Goal: Task Accomplishment & Management: Use online tool/utility

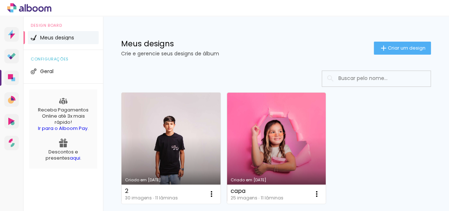
click at [167, 134] on link "Criado em [DATE]" at bounding box center [170, 147] width 99 height 111
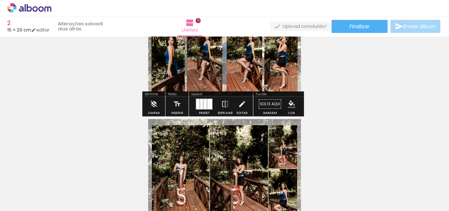
scroll to position [65, 0]
click at [148, 103] on paper-button "Limpar" at bounding box center [154, 105] width 16 height 18
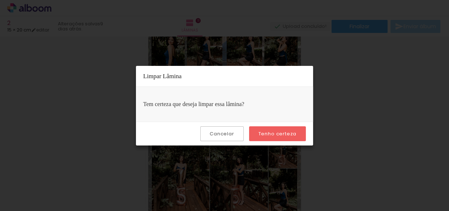
click at [0, 0] on slot "Tenho certeza" at bounding box center [0, 0] width 0 height 0
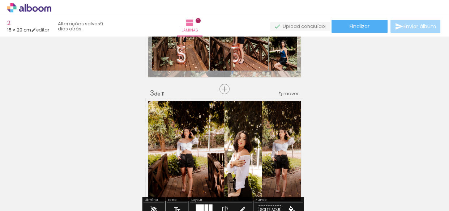
scroll to position [197, 0]
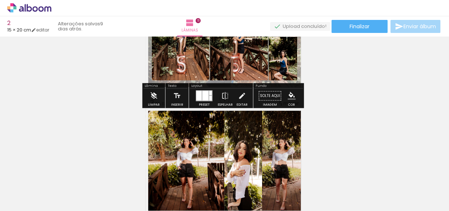
click at [155, 95] on iron-icon at bounding box center [154, 95] width 8 height 14
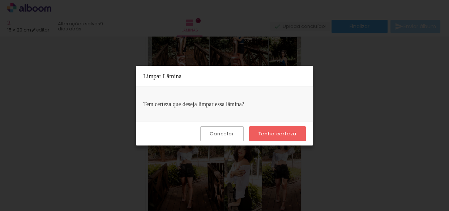
click at [0, 0] on slot "Tenho certeza" at bounding box center [0, 0] width 0 height 0
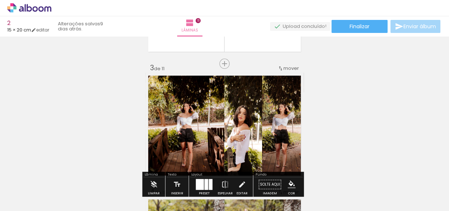
scroll to position [295, 0]
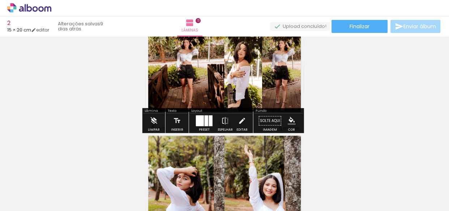
click at [157, 124] on paper-button "Limpar" at bounding box center [154, 122] width 16 height 18
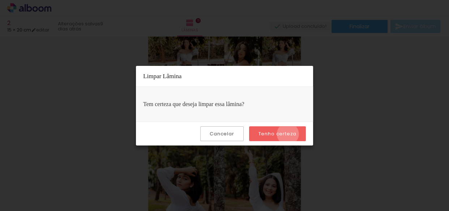
click at [0, 0] on slot "Tenho certeza" at bounding box center [0, 0] width 0 height 0
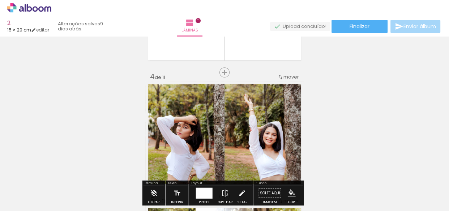
scroll to position [394, 0]
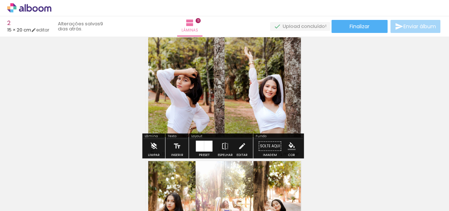
click at [152, 141] on iron-icon at bounding box center [154, 146] width 8 height 14
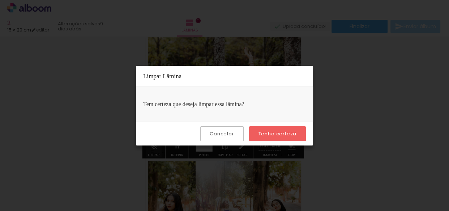
click at [276, 139] on paper-button "Tenho certeza" at bounding box center [277, 133] width 57 height 15
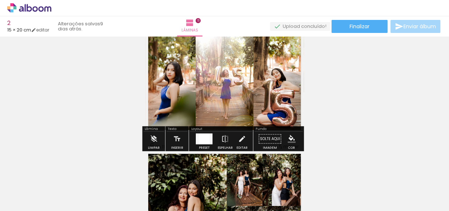
scroll to position [525, 0]
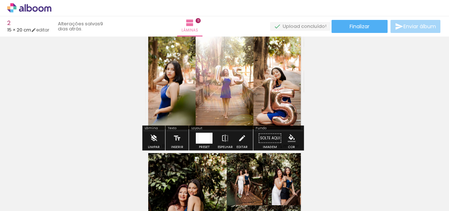
click at [160, 140] on paper-button "Limpar" at bounding box center [154, 140] width 16 height 18
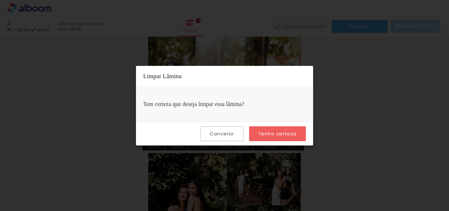
click at [0, 0] on slot "Tenho certeza" at bounding box center [0, 0] width 0 height 0
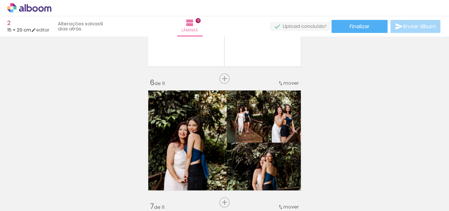
scroll to position [657, 0]
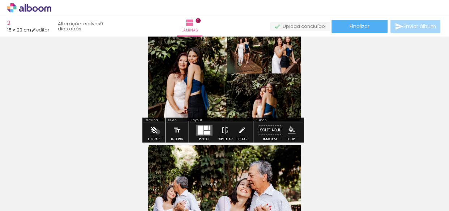
click at [157, 131] on paper-button "Limpar" at bounding box center [154, 131] width 16 height 18
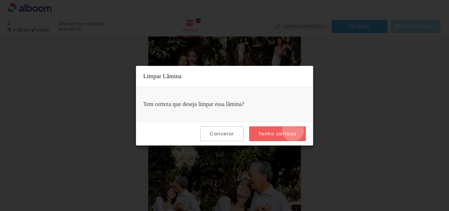
click at [0, 0] on slot "Tenho certeza" at bounding box center [0, 0] width 0 height 0
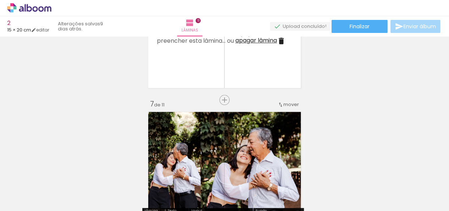
scroll to position [755, 0]
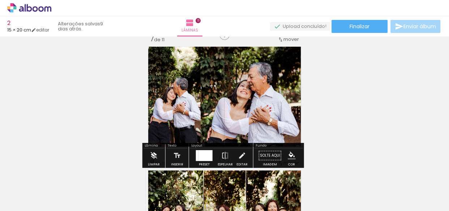
click at [154, 157] on iron-icon at bounding box center [154, 155] width 8 height 14
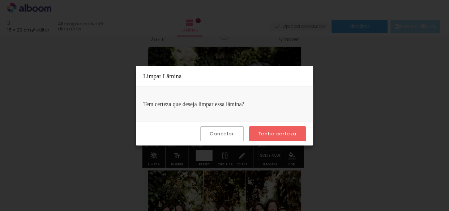
click at [0, 0] on slot "Tenho certeza" at bounding box center [0, 0] width 0 height 0
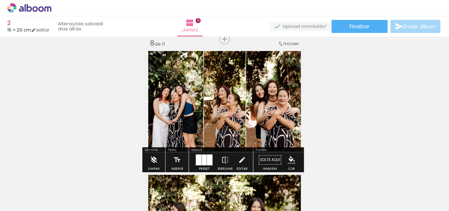
scroll to position [919, 0]
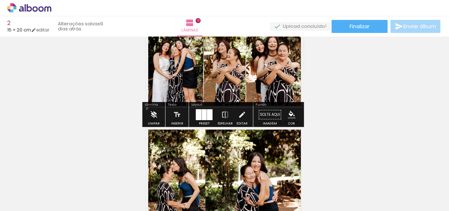
click at [146, 107] on paper-button "Limpar" at bounding box center [154, 116] width 16 height 18
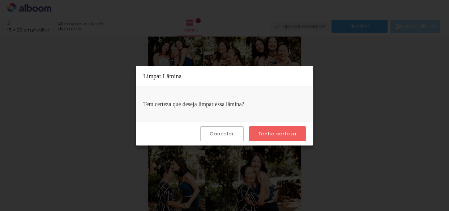
drag, startPoint x: 266, startPoint y: 132, endPoint x: 265, endPoint y: 127, distance: 4.7
click at [0, 0] on slot "Tenho certeza" at bounding box center [0, 0] width 0 height 0
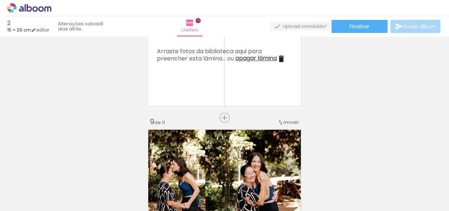
scroll to position [1018, 0]
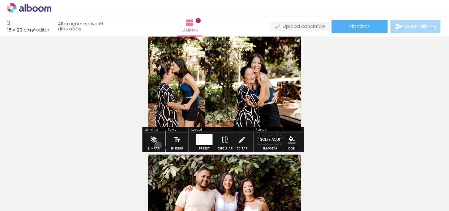
click at [158, 145] on paper-button "Limpar" at bounding box center [154, 141] width 16 height 18
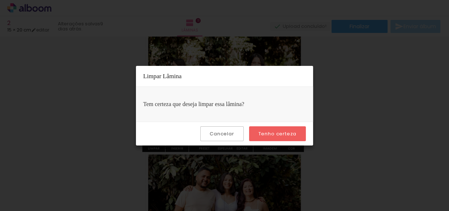
click at [279, 129] on paper-button "Tenho certeza" at bounding box center [277, 133] width 57 height 15
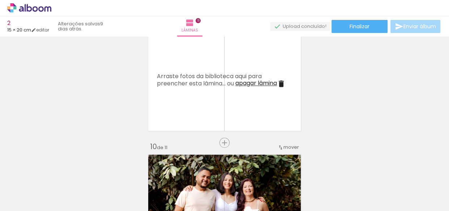
scroll to position [1116, 0]
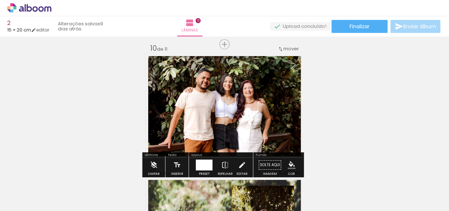
click at [159, 159] on paper-button "Limpar" at bounding box center [154, 166] width 16 height 18
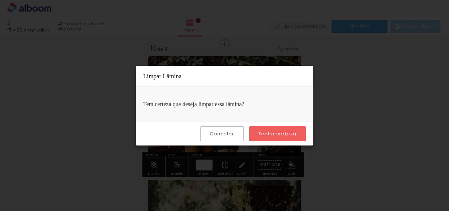
click at [0, 0] on slot "Tenho certeza" at bounding box center [0, 0] width 0 height 0
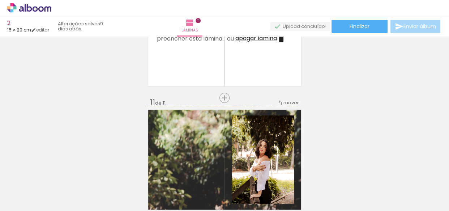
scroll to position [1280, 0]
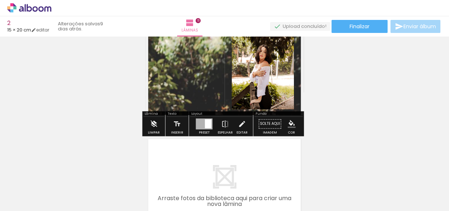
click at [157, 123] on paper-button "Limpar" at bounding box center [154, 125] width 16 height 18
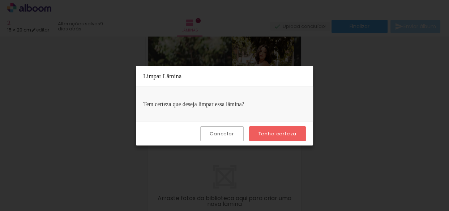
click at [0, 0] on slot "Tenho certeza" at bounding box center [0, 0] width 0 height 0
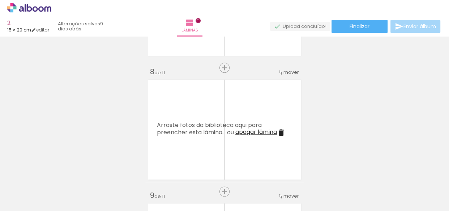
scroll to position [791, 0]
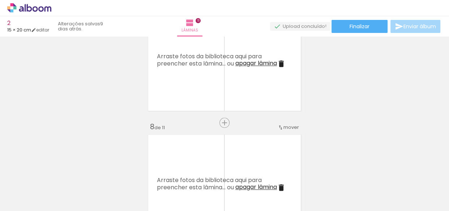
click at [60, 174] on iron-icon at bounding box center [57, 172] width 8 height 8
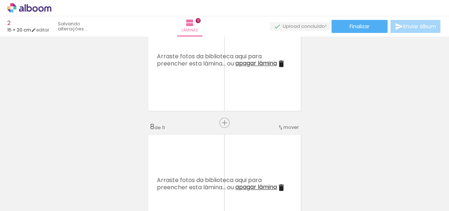
click at [60, 174] on iron-icon at bounding box center [57, 172] width 8 height 8
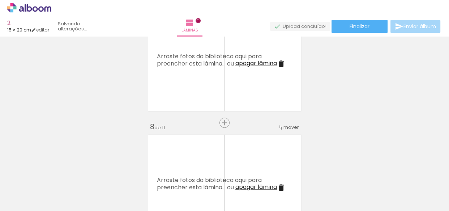
click at [60, 174] on iron-icon at bounding box center [57, 172] width 8 height 8
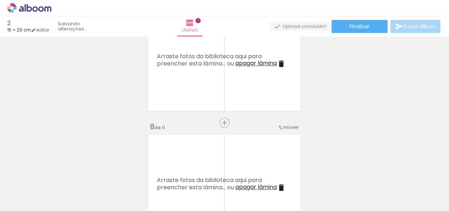
click at [60, 174] on iron-icon at bounding box center [57, 172] width 8 height 8
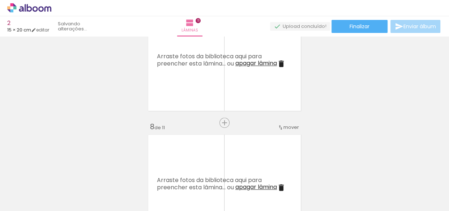
click at [59, 174] on iron-icon at bounding box center [57, 172] width 8 height 8
click at [59, 173] on iron-icon at bounding box center [57, 172] width 8 height 8
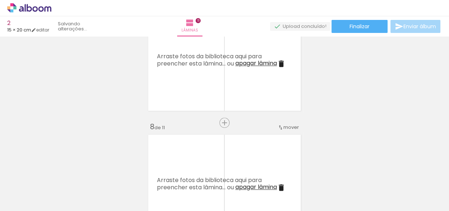
click at [59, 173] on iron-icon at bounding box center [57, 172] width 8 height 8
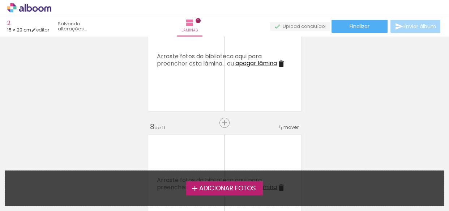
click at [59, 173] on div "Adicionar Fotos Solte suas fotos aqui..." at bounding box center [224, 187] width 438 height 35
click at [199, 189] on span "Adicionar Fotos" at bounding box center [227, 188] width 57 height 7
click at [0, 0] on input "file" at bounding box center [0, 0] width 0 height 0
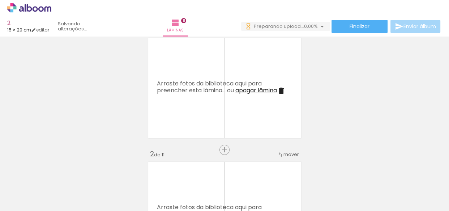
scroll to position [0, 0]
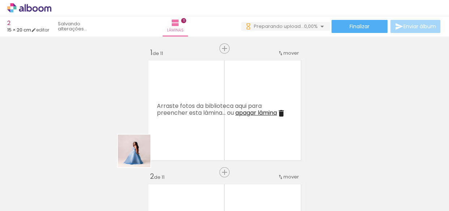
drag, startPoint x: 122, startPoint y: 166, endPoint x: 129, endPoint y: 183, distance: 18.0
click at [190, 112] on quentale-workspace at bounding box center [224, 105] width 449 height 211
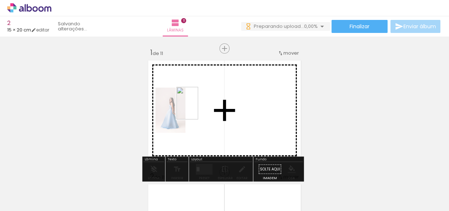
drag, startPoint x: 122, startPoint y: 188, endPoint x: 198, endPoint y: 108, distance: 110.3
click at [198, 108] on quentale-workspace at bounding box center [224, 105] width 449 height 211
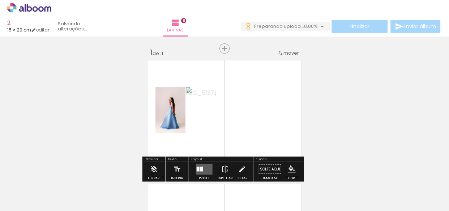
drag, startPoint x: 158, startPoint y: 199, endPoint x: 198, endPoint y: 108, distance: 98.6
click at [198, 108] on quentale-workspace at bounding box center [224, 105] width 449 height 211
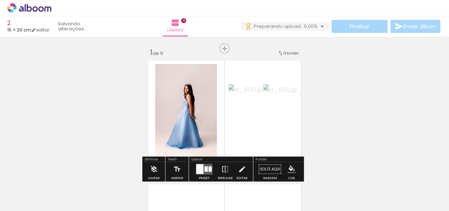
scroll to position [0, 351]
click at [59, 206] on iron-horizontal-list at bounding box center [52, 187] width 14 height 45
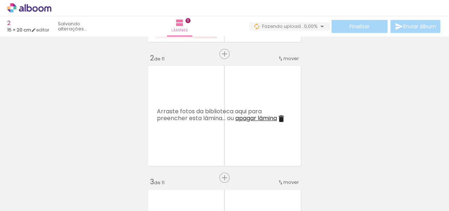
scroll to position [131, 0]
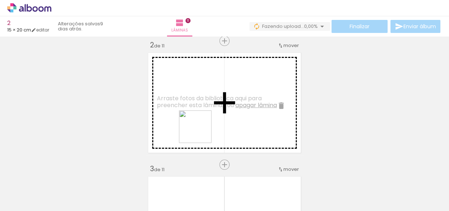
drag, startPoint x: 198, startPoint y: 192, endPoint x: 200, endPoint y: 128, distance: 63.6
click at [200, 128] on quentale-workspace at bounding box center [224, 105] width 449 height 211
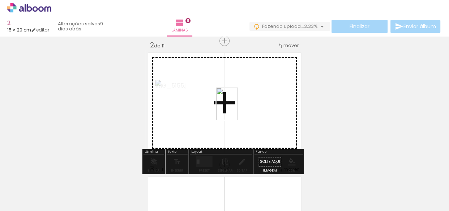
drag, startPoint x: 237, startPoint y: 188, endPoint x: 238, endPoint y: 109, distance: 79.1
click at [238, 109] on quentale-workspace at bounding box center [224, 105] width 449 height 211
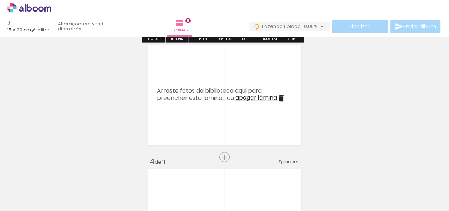
scroll to position [263, 0]
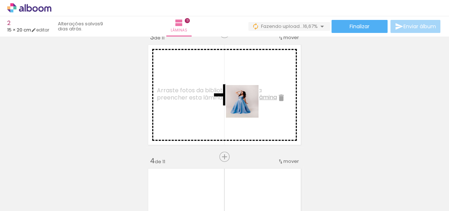
drag, startPoint x: 281, startPoint y: 195, endPoint x: 247, endPoint y: 107, distance: 94.8
click at [247, 107] on quentale-workspace at bounding box center [224, 105] width 449 height 211
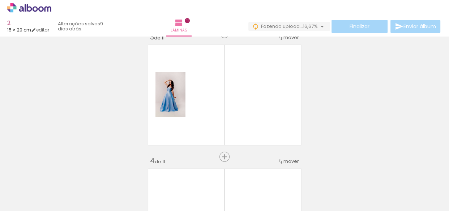
scroll to position [0, 83]
drag, startPoint x: 233, startPoint y: 191, endPoint x: 217, endPoint y: 94, distance: 98.1
click at [217, 94] on quentale-workspace at bounding box center [224, 105] width 449 height 211
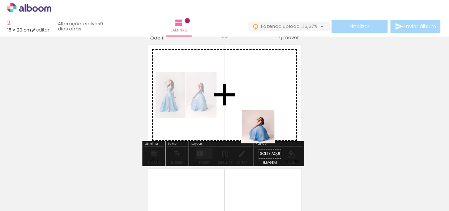
drag, startPoint x: 281, startPoint y: 196, endPoint x: 254, endPoint y: 108, distance: 92.8
click at [254, 108] on quentale-workspace at bounding box center [224, 105] width 449 height 211
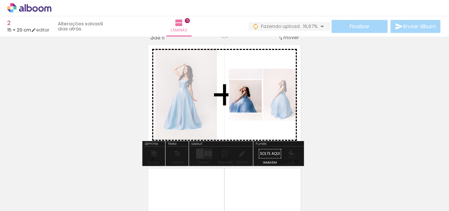
drag, startPoint x: 317, startPoint y: 200, endPoint x: 296, endPoint y: 128, distance: 75.4
click at [244, 92] on quentale-workspace at bounding box center [224, 105] width 449 height 211
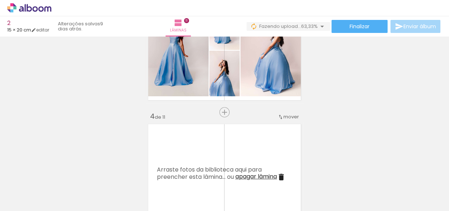
scroll to position [328, 0]
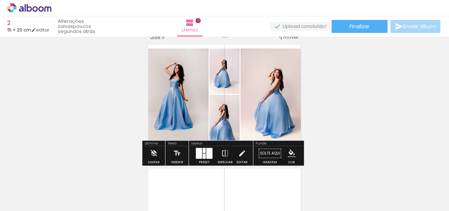
scroll to position [263, 0]
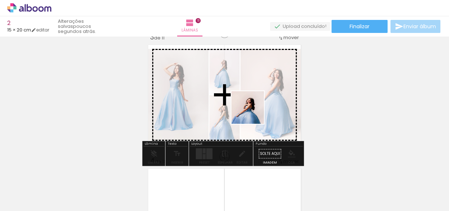
drag, startPoint x: 359, startPoint y: 190, endPoint x: 252, endPoint y: 113, distance: 131.7
click at [252, 113] on quentale-workspace at bounding box center [224, 105] width 449 height 211
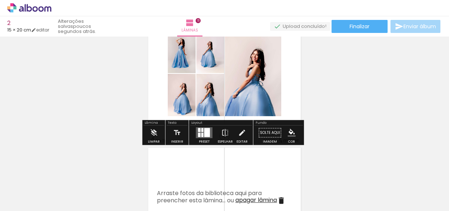
scroll to position [295, 0]
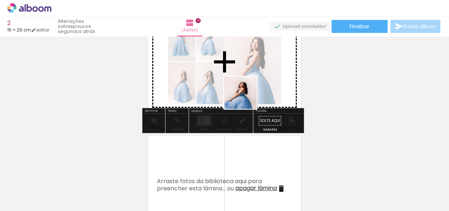
drag, startPoint x: 390, startPoint y: 190, endPoint x: 246, endPoint y: 98, distance: 171.8
click at [246, 98] on quentale-workspace at bounding box center [224, 105] width 449 height 211
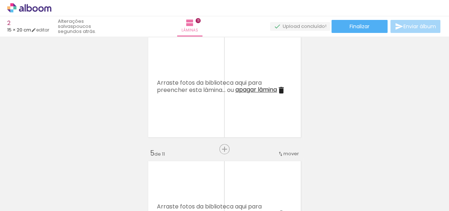
scroll to position [0, 293]
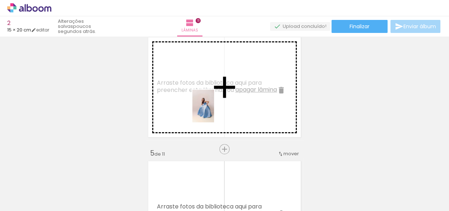
drag, startPoint x: 218, startPoint y: 191, endPoint x: 214, endPoint y: 111, distance: 79.6
click at [214, 111] on quentale-workspace at bounding box center [224, 105] width 449 height 211
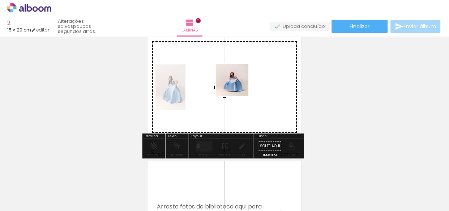
drag, startPoint x: 267, startPoint y: 194, endPoint x: 313, endPoint y: 172, distance: 51.5
click at [237, 83] on quentale-workspace at bounding box center [224, 105] width 449 height 211
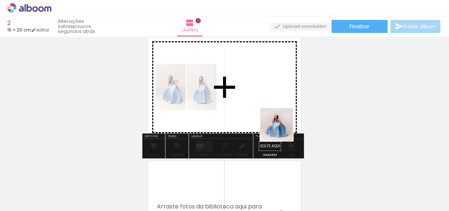
drag, startPoint x: 306, startPoint y: 198, endPoint x: 273, endPoint y: 108, distance: 95.5
click at [273, 108] on quentale-workspace at bounding box center [224, 105] width 449 height 211
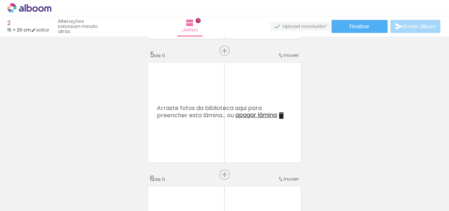
scroll to position [492, 0]
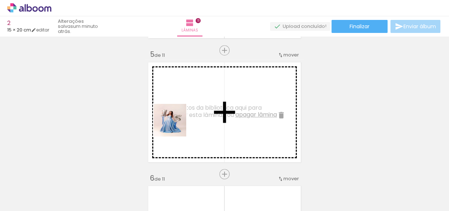
drag, startPoint x: 171, startPoint y: 180, endPoint x: 175, endPoint y: 125, distance: 54.7
click at [175, 125] on quentale-workspace at bounding box center [224, 105] width 449 height 211
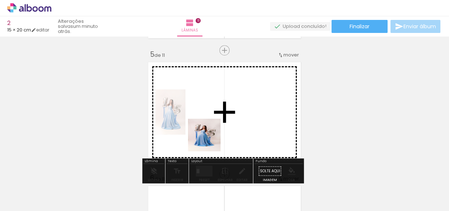
drag, startPoint x: 206, startPoint y: 184, endPoint x: 209, endPoint y: 140, distance: 44.2
click at [209, 140] on quentale-workspace at bounding box center [224, 105] width 449 height 211
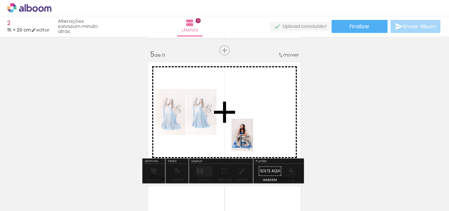
drag, startPoint x: 254, startPoint y: 192, endPoint x: 253, endPoint y: 140, distance: 51.6
click at [253, 140] on quentale-workspace at bounding box center [224, 105] width 449 height 211
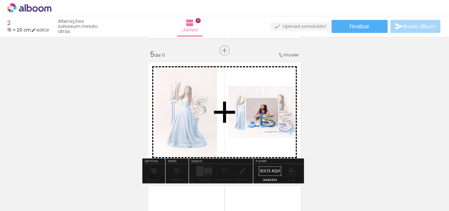
drag, startPoint x: 285, startPoint y: 188, endPoint x: 267, endPoint y: 119, distance: 70.8
click at [267, 119] on quentale-workspace at bounding box center [224, 105] width 449 height 211
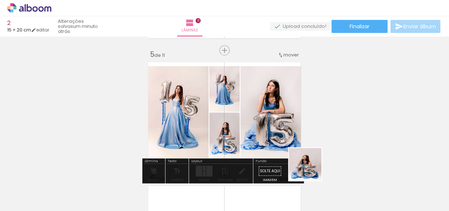
drag, startPoint x: 321, startPoint y: 195, endPoint x: 284, endPoint y: 136, distance: 69.6
click at [278, 135] on quentale-workspace at bounding box center [224, 105] width 449 height 211
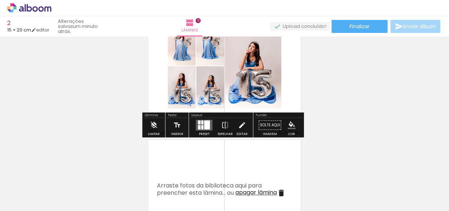
scroll to position [558, 0]
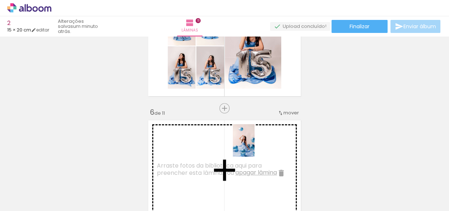
drag, startPoint x: 400, startPoint y: 193, endPoint x: 254, endPoint y: 146, distance: 153.7
click at [254, 146] on quentale-workspace at bounding box center [224, 105] width 449 height 211
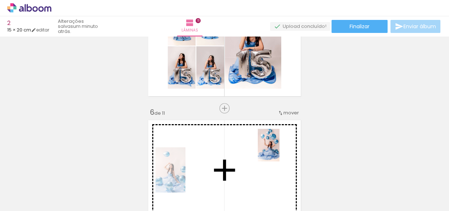
drag, startPoint x: 347, startPoint y: 179, endPoint x: 448, endPoint y: 191, distance: 101.9
click at [277, 150] on quentale-workspace at bounding box center [224, 105] width 449 height 211
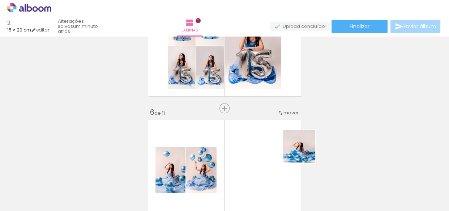
drag, startPoint x: 445, startPoint y: 193, endPoint x: 252, endPoint y: 139, distance: 200.6
click at [252, 139] on quentale-workspace at bounding box center [224, 105] width 449 height 211
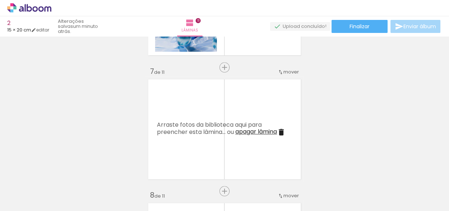
scroll to position [0, 805]
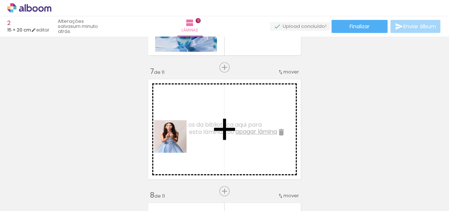
drag, startPoint x: 168, startPoint y: 194, endPoint x: 192, endPoint y: 170, distance: 33.7
click at [176, 137] on quentale-workspace at bounding box center [224, 105] width 449 height 211
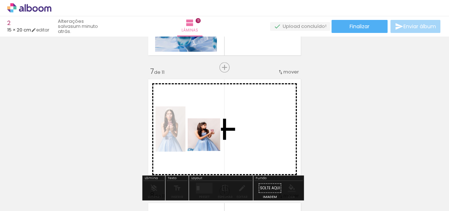
drag, startPoint x: 203, startPoint y: 187, endPoint x: 224, endPoint y: 131, distance: 60.6
click at [212, 133] on quentale-workspace at bounding box center [224, 105] width 449 height 211
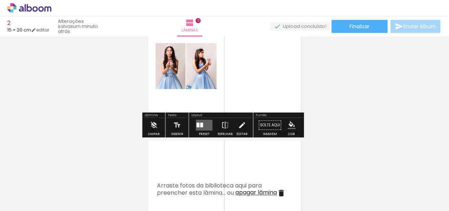
scroll to position [788, 0]
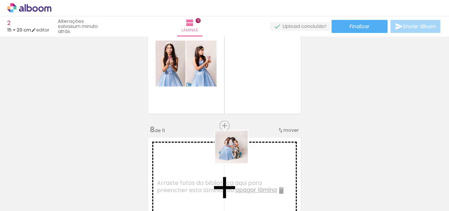
drag, startPoint x: 245, startPoint y: 185, endPoint x: 236, endPoint y: 152, distance: 34.4
click at [236, 152] on quentale-workspace at bounding box center [224, 105] width 449 height 211
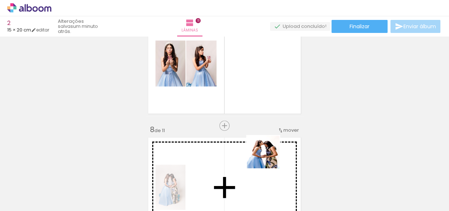
drag, startPoint x: 283, startPoint y: 187, endPoint x: 279, endPoint y: 170, distance: 18.2
click at [265, 156] on quentale-workspace at bounding box center [224, 105] width 449 height 211
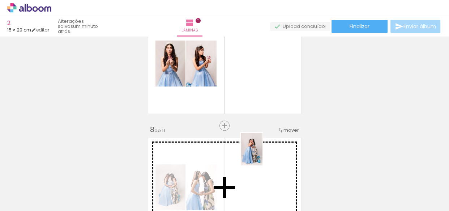
drag, startPoint x: 312, startPoint y: 191, endPoint x: 262, endPoint y: 154, distance: 61.9
click at [262, 154] on quentale-workspace at bounding box center [224, 105] width 449 height 211
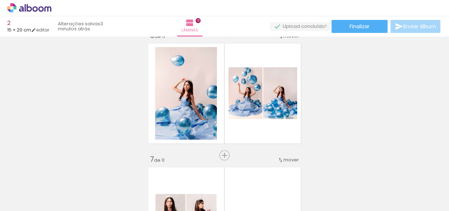
scroll to position [0, 826]
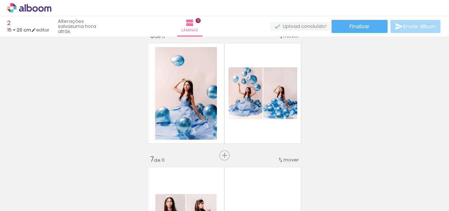
scroll to position [0, 826]
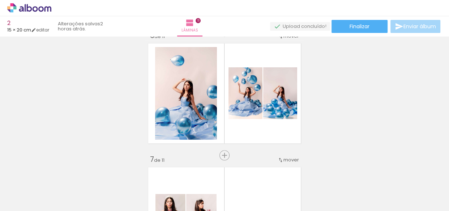
scroll to position [0, 826]
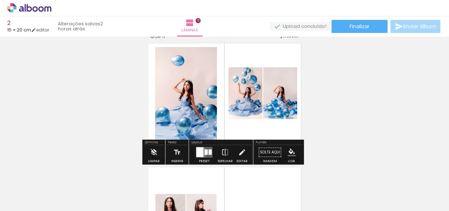
click at [200, 152] on div at bounding box center [199, 152] width 7 height 10
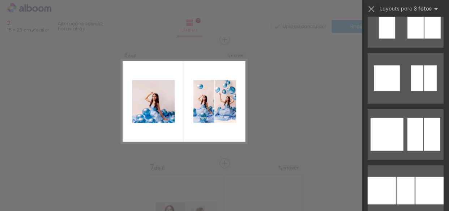
scroll to position [1346, 0]
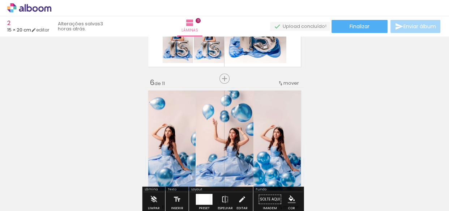
scroll to position [522, 0]
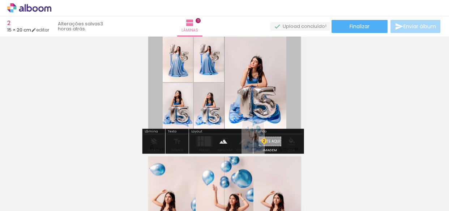
drag, startPoint x: 98, startPoint y: 195, endPoint x: 264, endPoint y: 142, distance: 173.6
click at [264, 142] on quentale-workspace at bounding box center [224, 105] width 449 height 211
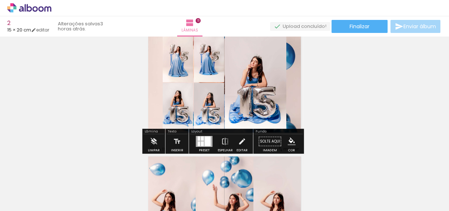
click at [292, 87] on quentale-layouter at bounding box center [224, 82] width 158 height 105
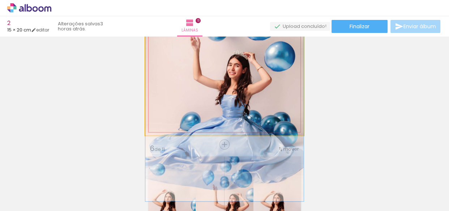
click at [176, 46] on div at bounding box center [173, 48] width 12 height 12
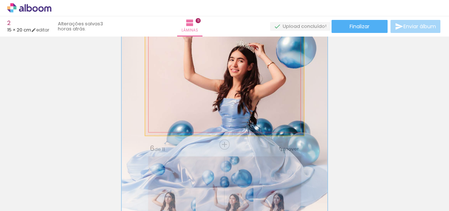
type paper-slider "130"
click at [181, 47] on div at bounding box center [187, 48] width 28 height 12
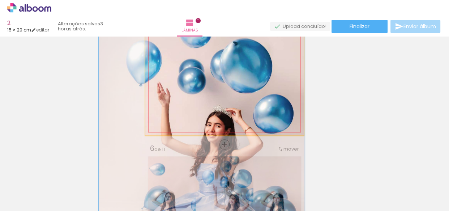
drag, startPoint x: 265, startPoint y: 61, endPoint x: 242, endPoint y: 126, distance: 68.9
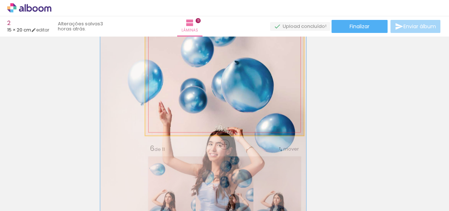
drag, startPoint x: 251, startPoint y: 76, endPoint x: 252, endPoint y: 95, distance: 19.2
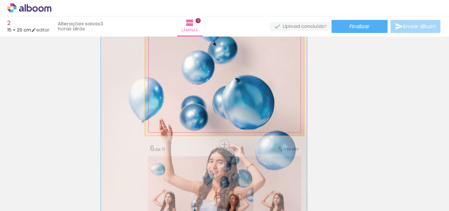
drag, startPoint x: 247, startPoint y: 74, endPoint x: 248, endPoint y: 94, distance: 20.2
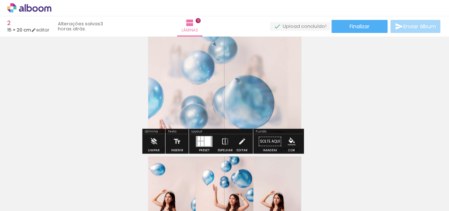
drag, startPoint x: 245, startPoint y: 50, endPoint x: 340, endPoint y: 86, distance: 101.7
type paper-slider "75"
click at [239, 52] on div at bounding box center [245, 48] width 12 height 12
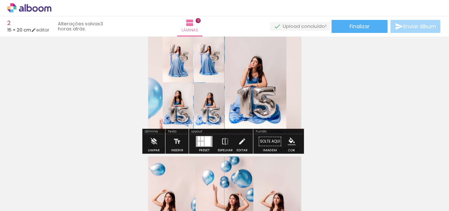
click at [295, 84] on quentale-layouter at bounding box center [224, 82] width 158 height 105
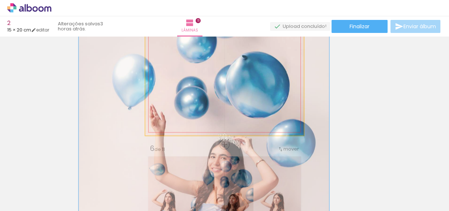
drag, startPoint x: 182, startPoint y: 48, endPoint x: 190, endPoint y: 49, distance: 8.0
type paper-slider "158"
click at [190, 49] on div at bounding box center [189, 48] width 12 height 12
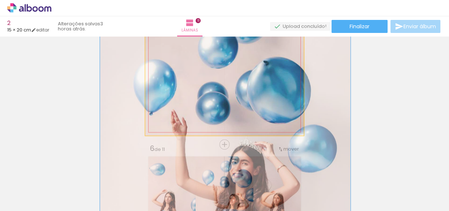
drag, startPoint x: 246, startPoint y: 81, endPoint x: 267, endPoint y: 86, distance: 22.0
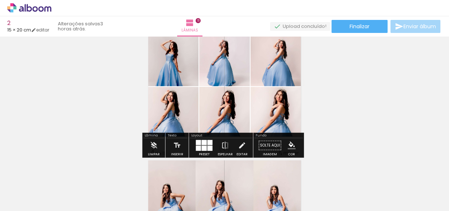
scroll to position [259, 0]
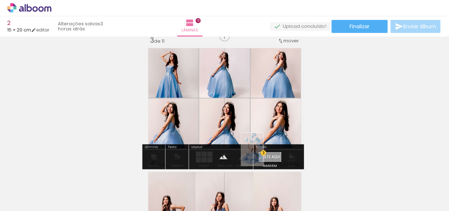
drag, startPoint x: 94, startPoint y: 187, endPoint x: 263, endPoint y: 154, distance: 172.2
click at [263, 154] on quentale-workspace at bounding box center [224, 105] width 449 height 211
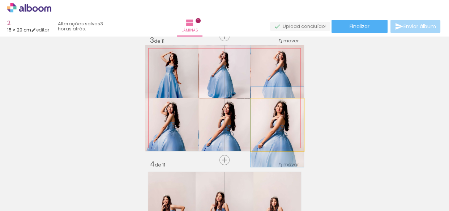
click at [250, 111] on quentale-photo at bounding box center [276, 124] width 53 height 52
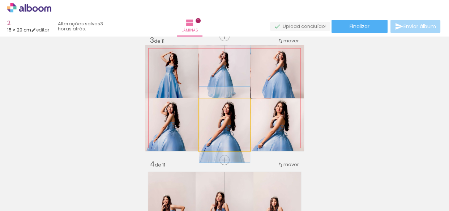
click at [247, 111] on quentale-photo at bounding box center [224, 124] width 51 height 52
click at [246, 113] on quentale-photo at bounding box center [224, 124] width 51 height 52
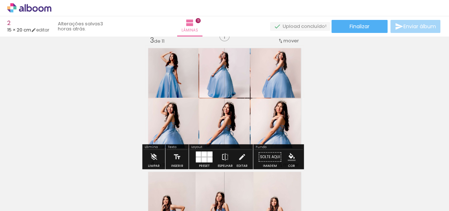
click at [196, 98] on quentale-layouter at bounding box center [224, 97] width 158 height 105
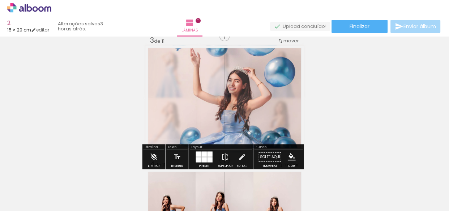
type paper-slider "45"
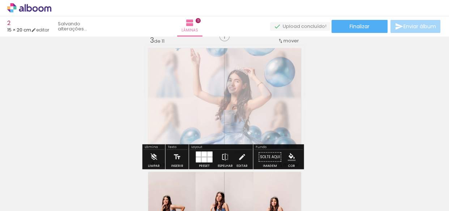
click at [234, 63] on div at bounding box center [238, 64] width 28 height 12
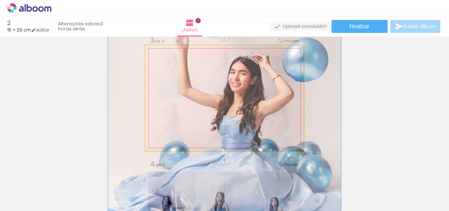
type paper-slider "147"
click at [185, 64] on div at bounding box center [187, 64] width 28 height 12
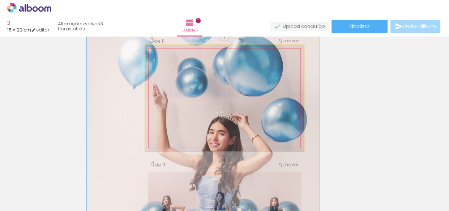
drag, startPoint x: 264, startPoint y: 83, endPoint x: 243, endPoint y: 143, distance: 63.6
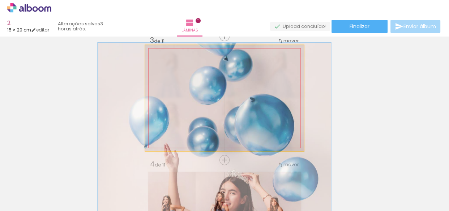
drag, startPoint x: 250, startPoint y: 85, endPoint x: 261, endPoint y: 144, distance: 60.3
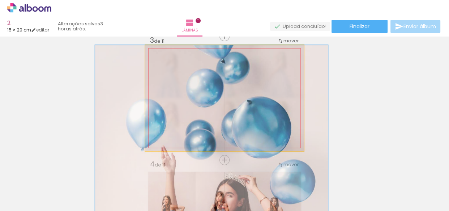
drag, startPoint x: 255, startPoint y: 91, endPoint x: 227, endPoint y: 73, distance: 32.7
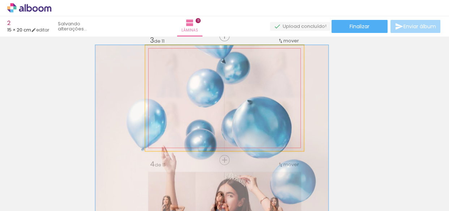
click at [188, 62] on div at bounding box center [187, 64] width 12 height 12
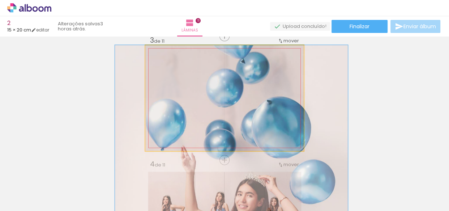
drag, startPoint x: 253, startPoint y: 88, endPoint x: 273, endPoint y: 88, distance: 19.5
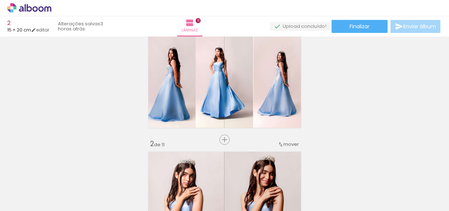
scroll to position [0, 0]
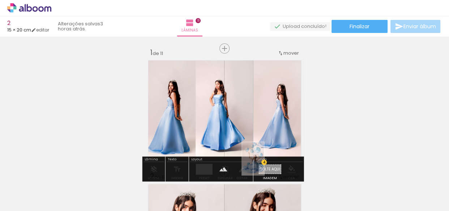
drag, startPoint x: 92, startPoint y: 191, endPoint x: 264, endPoint y: 164, distance: 173.7
click at [264, 164] on quentale-workspace at bounding box center [224, 105] width 449 height 211
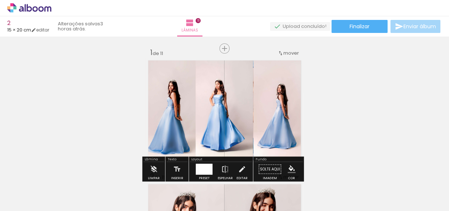
click at [232, 105] on quentale-photo at bounding box center [224, 109] width 58 height 105
click at [245, 105] on quentale-photo at bounding box center [224, 109] width 58 height 105
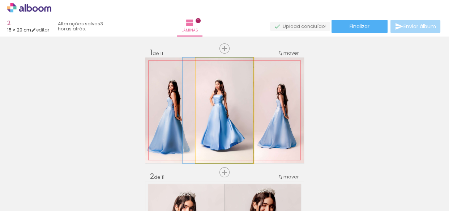
click at [245, 105] on quentale-photo at bounding box center [224, 109] width 58 height 105
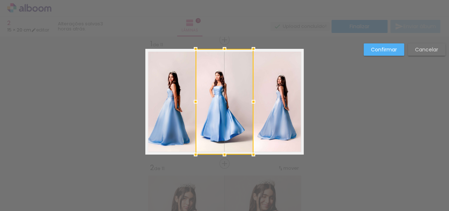
scroll to position [9, 0]
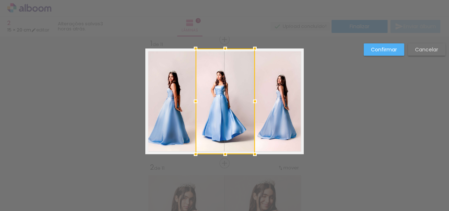
click at [253, 99] on div at bounding box center [254, 101] width 14 height 14
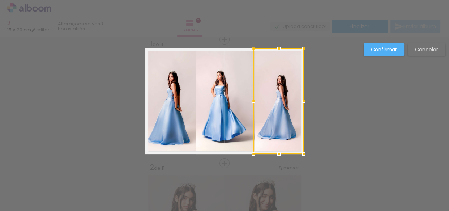
click at [367, 49] on paper-button "Confirmar" at bounding box center [383, 49] width 40 height 12
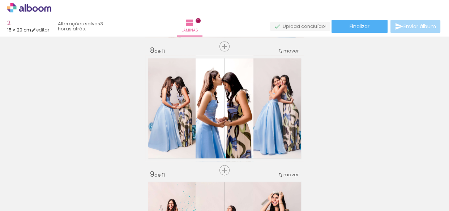
scroll to position [863, 0]
